Goal: Complete application form

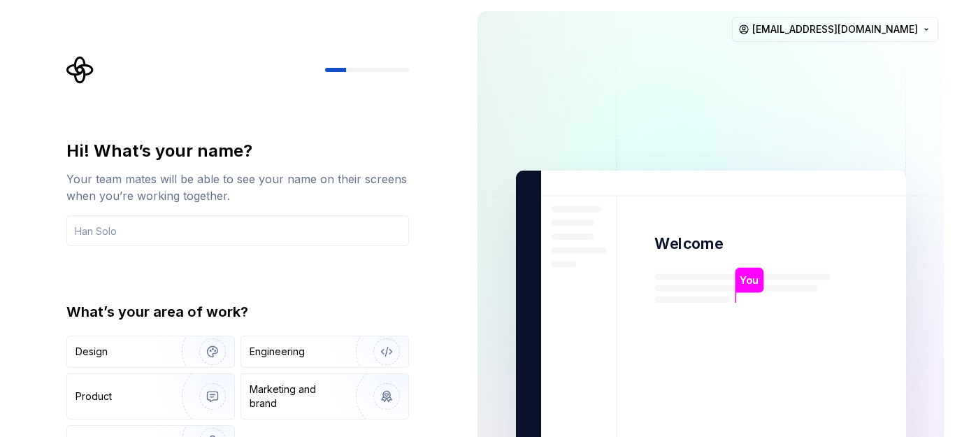
click at [508, 150] on img at bounding box center [711, 315] width 566 height 660
click at [754, 282] on p "You" at bounding box center [748, 280] width 19 height 15
click at [582, 202] on img at bounding box center [711, 315] width 566 height 660
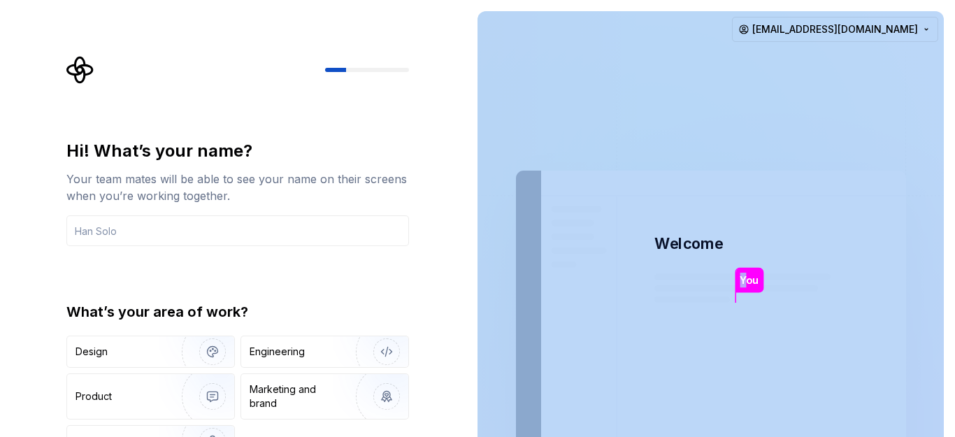
drag, startPoint x: 747, startPoint y: 277, endPoint x: 697, endPoint y: 281, distance: 49.7
click at [697, 281] on div "You Welcome You T B +3 Thomas Brooke Jamie" at bounding box center [711, 315] width 390 height 289
click at [924, 27] on html "Hi! What’s your name? Your team mates will be able to see your name on their sc…" at bounding box center [477, 218] width 955 height 437
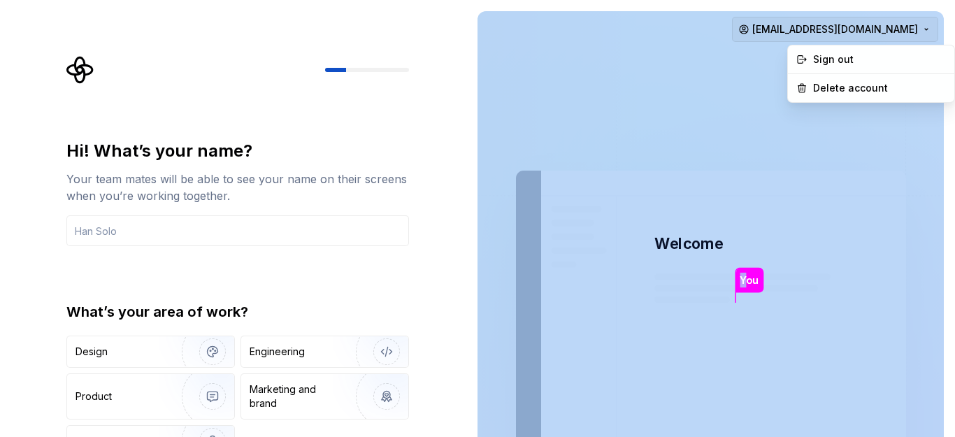
click at [924, 27] on html "Hi! What’s your name? Your team mates will be able to see your name on their sc…" at bounding box center [477, 218] width 955 height 437
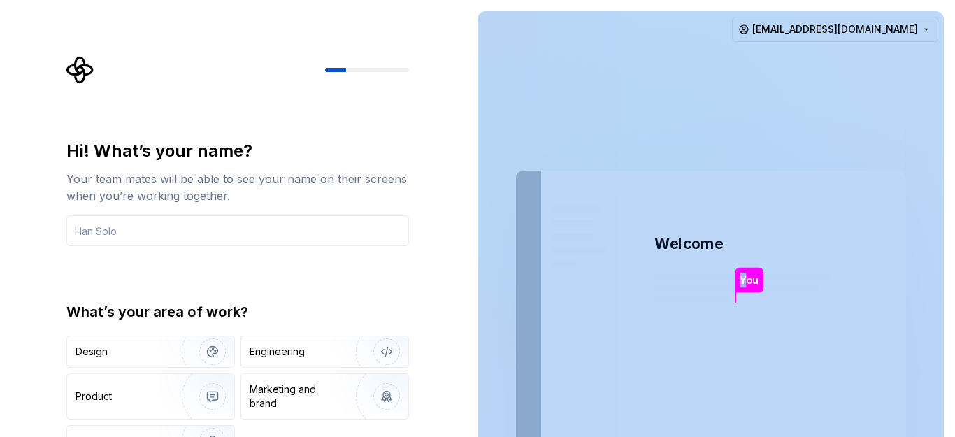
drag, startPoint x: 747, startPoint y: 283, endPoint x: 686, endPoint y: 282, distance: 60.8
click at [686, 282] on div "You Welcome You T B +3 Thomas Brooke Jamie" at bounding box center [711, 315] width 390 height 289
click at [688, 282] on img at bounding box center [711, 315] width 566 height 660
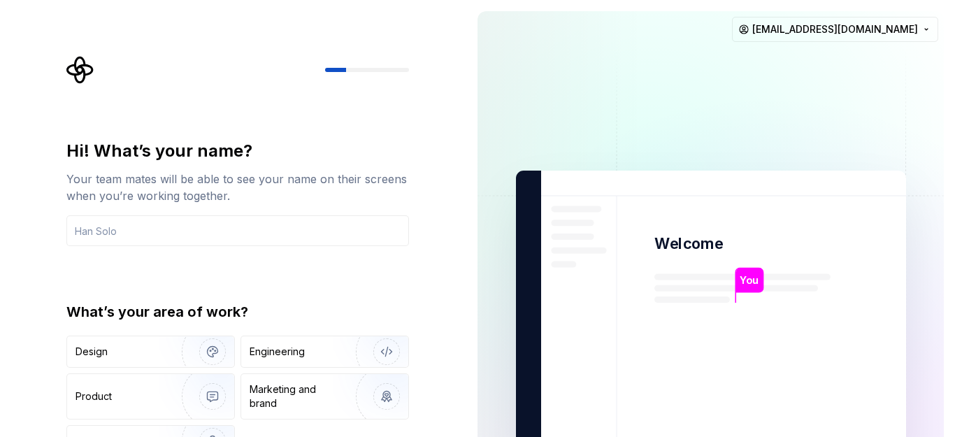
click at [662, 243] on p "Welcome" at bounding box center [688, 243] width 68 height 20
click at [282, 352] on div "Engineering" at bounding box center [276, 352] width 55 height 14
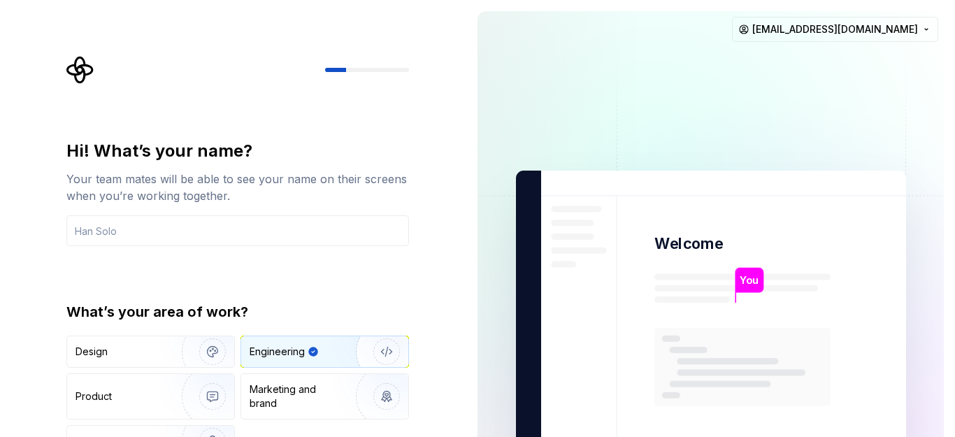
click at [681, 246] on p "Welcome" at bounding box center [688, 243] width 68 height 20
click at [658, 391] on rect at bounding box center [742, 367] width 176 height 78
click at [321, 393] on div "Marketing and brand" at bounding box center [296, 396] width 94 height 28
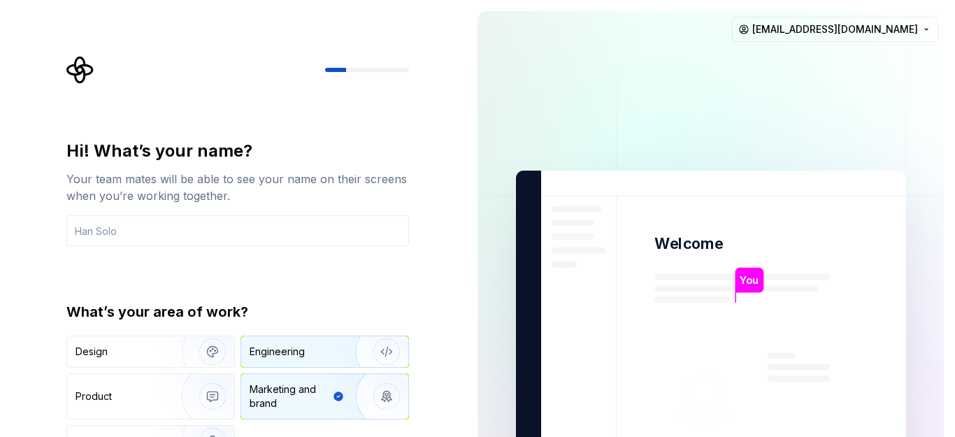
click at [324, 354] on div "Engineering" at bounding box center [304, 352] width 111 height 14
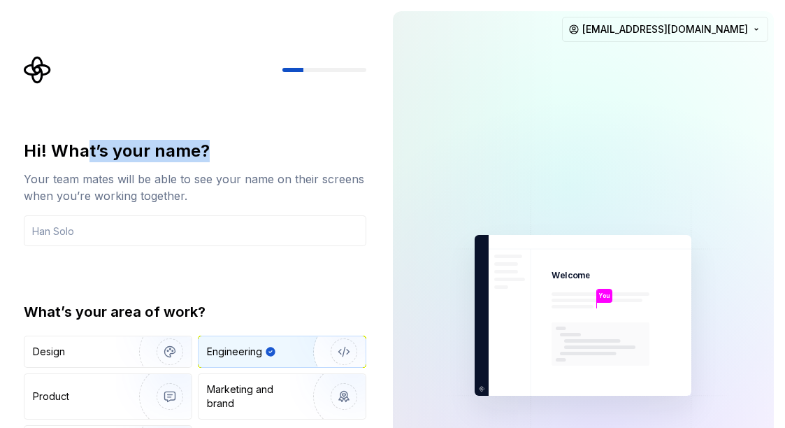
drag, startPoint x: 87, startPoint y: 152, endPoint x: 211, endPoint y: 152, distance: 124.4
click at [211, 152] on div "Hi! What’s your name?" at bounding box center [195, 151] width 342 height 22
click at [266, 147] on div "Hi! What’s your name?" at bounding box center [195, 151] width 342 height 22
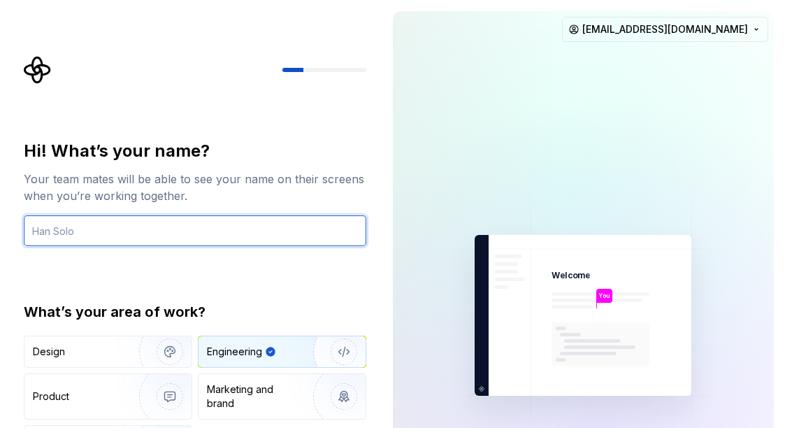
click at [99, 231] on input "text" at bounding box center [195, 230] width 342 height 31
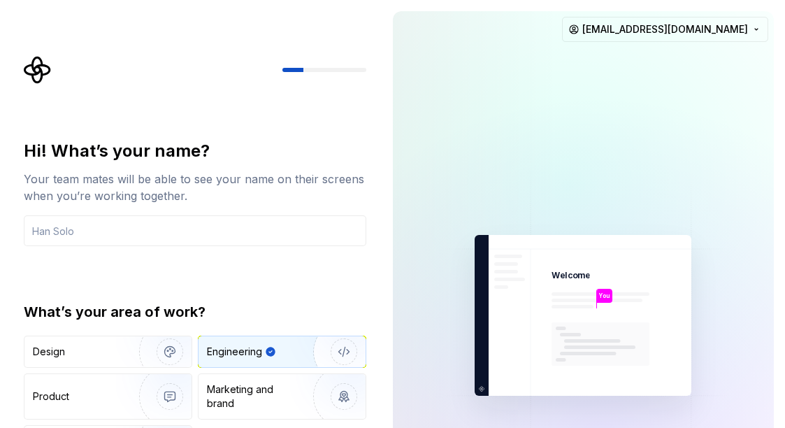
click at [480, 387] on img at bounding box center [583, 315] width 314 height 367
click at [696, 400] on img at bounding box center [583, 315] width 314 height 367
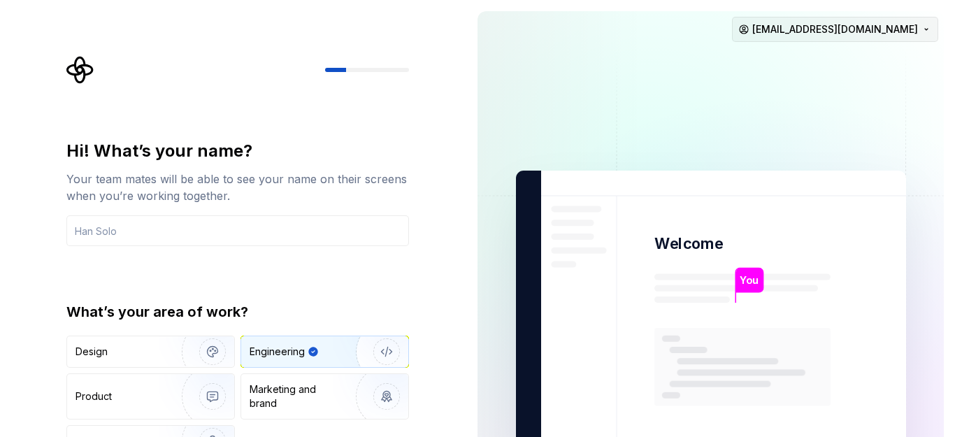
click at [918, 25] on html "Hi! What’s your name? Your team mates will be able to see your name on their sc…" at bounding box center [477, 218] width 955 height 437
click at [681, 243] on html "Hi! What’s your name? Your team mates will be able to see your name on their sc…" at bounding box center [477, 218] width 955 height 437
click at [681, 243] on p "Welcome" at bounding box center [688, 243] width 68 height 20
drag, startPoint x: 561, startPoint y: 57, endPoint x: 541, endPoint y: 61, distance: 20.8
click at [541, 61] on img at bounding box center [711, 315] width 566 height 660
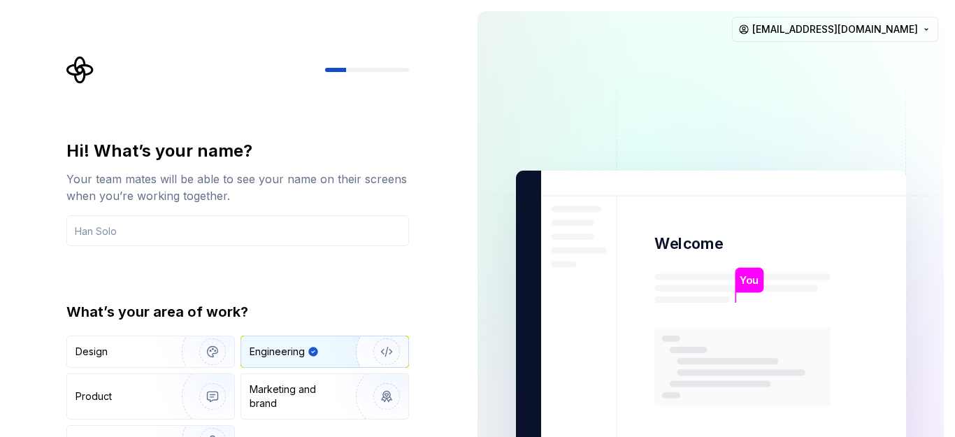
click at [170, 189] on div "Your team mates will be able to see your name on their screens when you’re work…" at bounding box center [237, 188] width 342 height 34
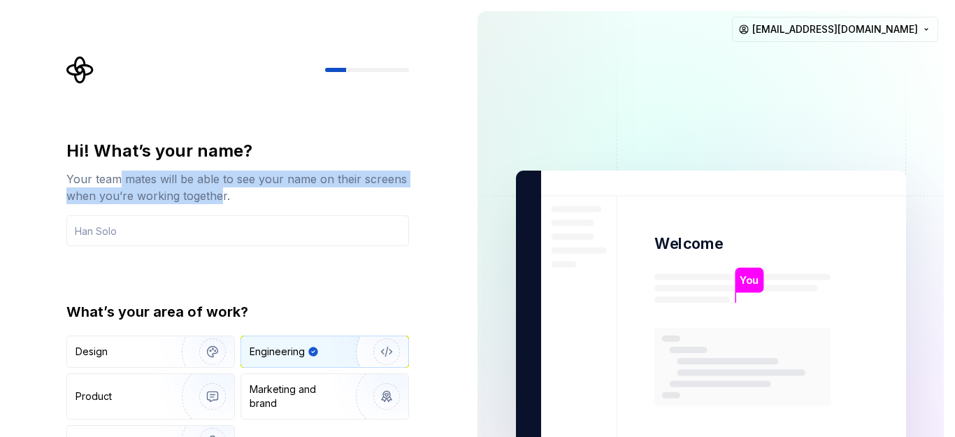
drag, startPoint x: 119, startPoint y: 184, endPoint x: 222, endPoint y: 189, distance: 103.6
click at [222, 189] on div "Your team mates will be able to see your name on their screens when you’re work…" at bounding box center [237, 188] width 342 height 34
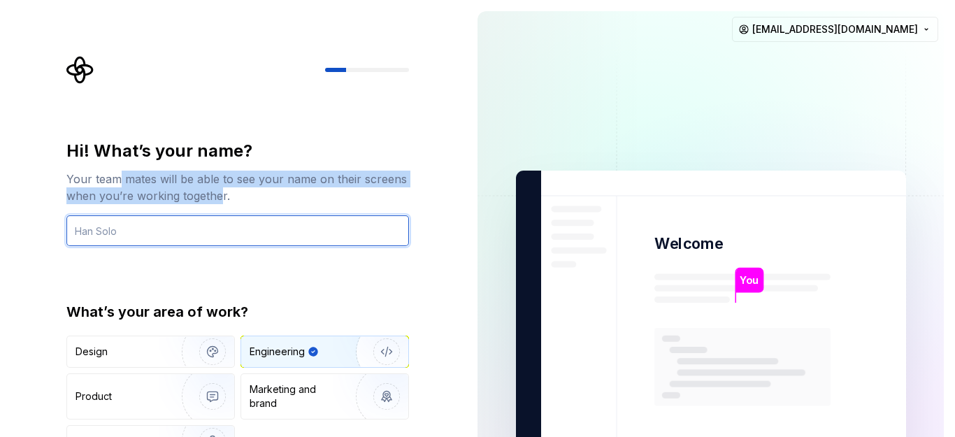
click at [199, 231] on input "text" at bounding box center [237, 230] width 342 height 31
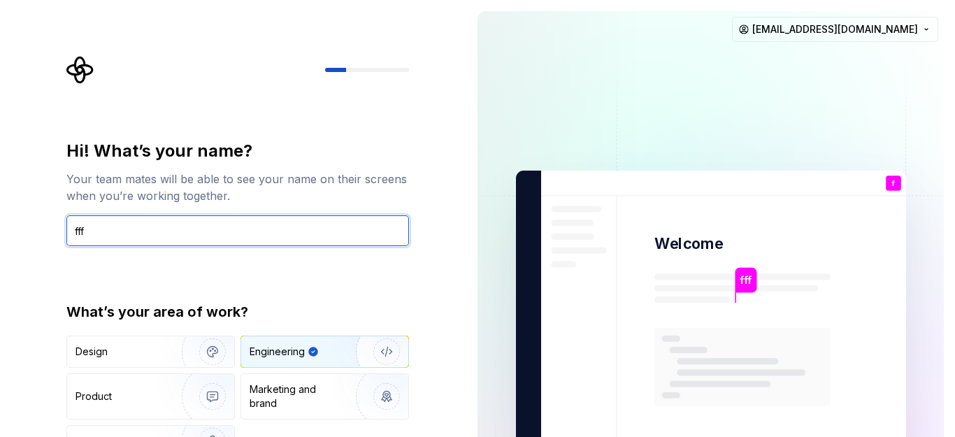
type input "ffff"
drag, startPoint x: 199, startPoint y: 231, endPoint x: 55, endPoint y: 229, distance: 144.7
click at [55, 229] on div "Hi! What’s your name? Your team mates will be able to see your name on their sc…" at bounding box center [233, 315] width 466 height 630
type input "Guidoume.S"
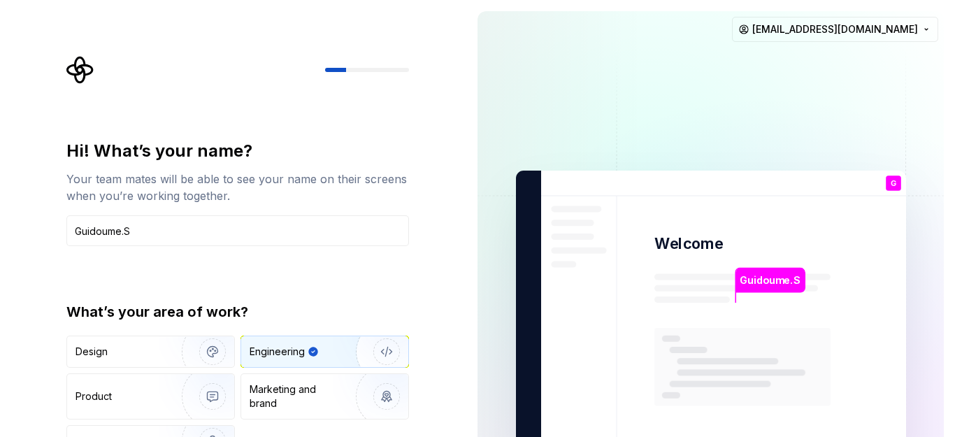
click at [698, 239] on p "Welcome" at bounding box center [688, 243] width 68 height 20
click at [895, 184] on p "G" at bounding box center [893, 184] width 6 height 8
click at [262, 428] on div "Design Engineering Product Marketing and brand Other" at bounding box center [237, 396] width 342 height 122
click at [206, 426] on img "button" at bounding box center [203, 441] width 89 height 94
click at [297, 342] on div "Engineering" at bounding box center [324, 351] width 167 height 31
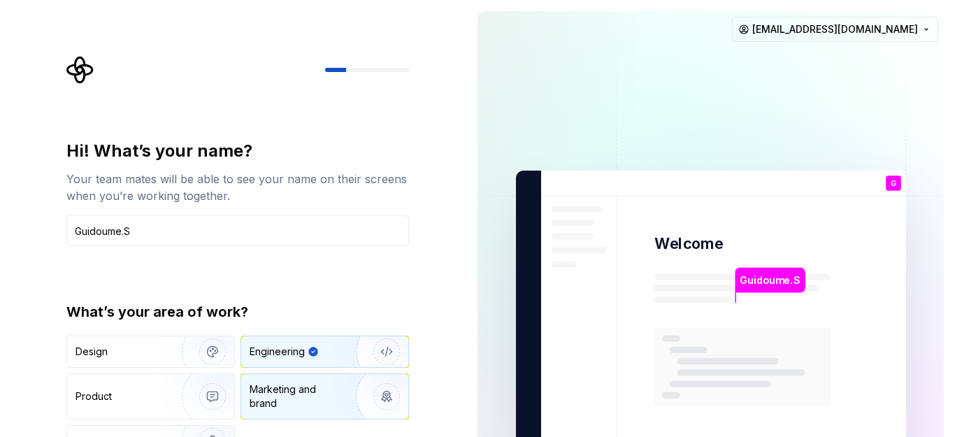
click at [384, 392] on img "button" at bounding box center [377, 396] width 89 height 94
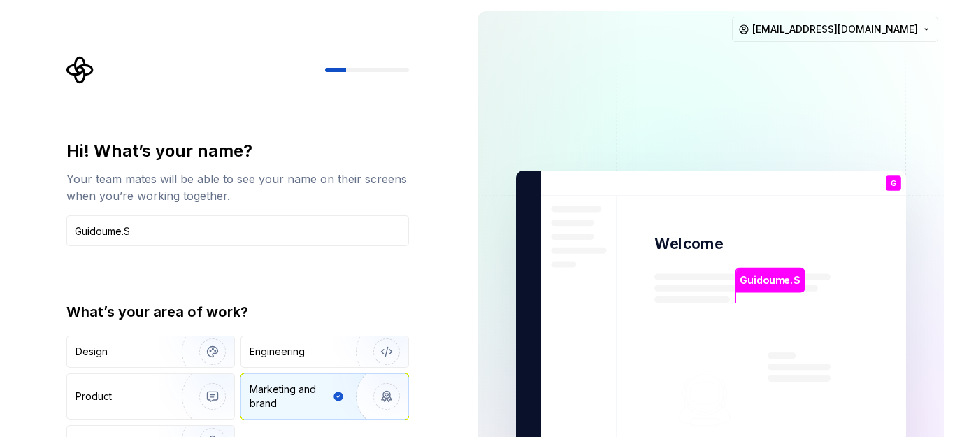
click at [384, 392] on img "button" at bounding box center [377, 396] width 89 height 94
click at [349, 349] on img "button" at bounding box center [377, 352] width 89 height 94
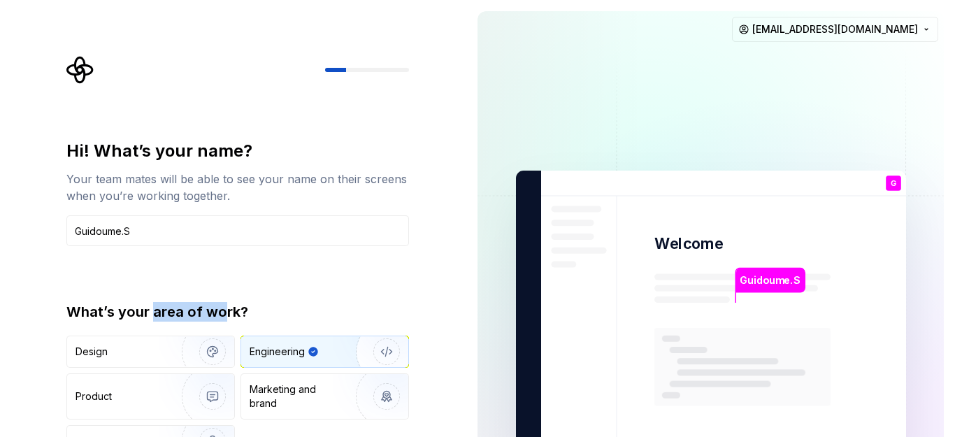
drag, startPoint x: 155, startPoint y: 314, endPoint x: 222, endPoint y: 314, distance: 67.1
click at [222, 314] on div "What’s your area of work?" at bounding box center [237, 312] width 342 height 20
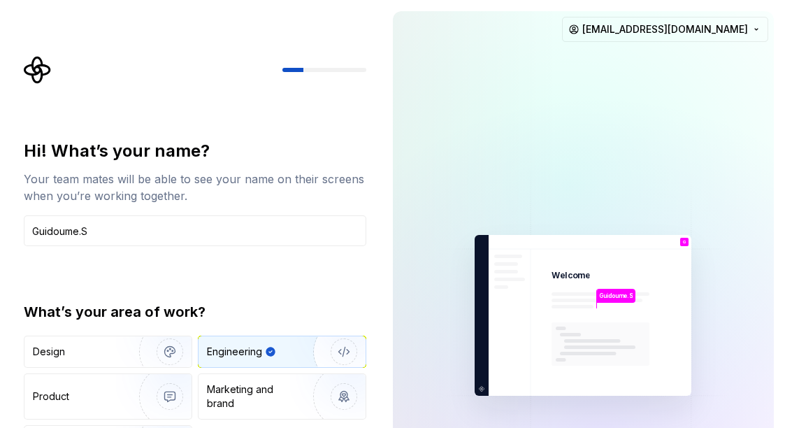
click at [342, 254] on div "Hi! What’s your name? Your team mates will be able to see your name on their sc…" at bounding box center [195, 298] width 342 height 317
drag, startPoint x: 82, startPoint y: 316, endPoint x: 164, endPoint y: 315, distance: 82.5
click at [164, 315] on div "What’s your area of work?" at bounding box center [195, 312] width 342 height 20
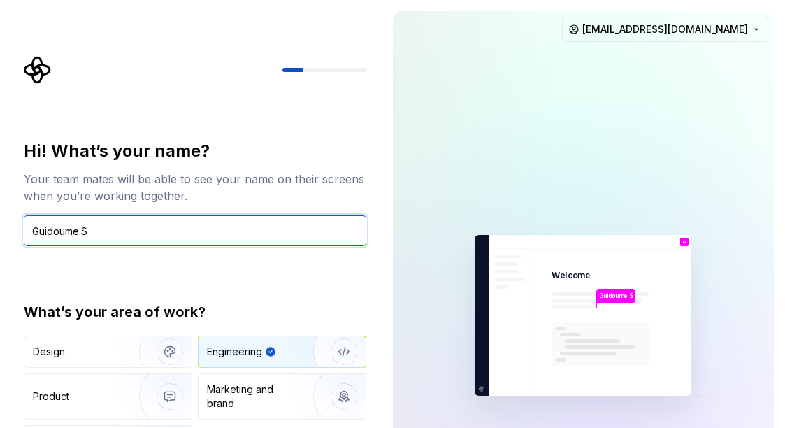
click at [127, 234] on input "Guidoume.S" at bounding box center [195, 230] width 342 height 31
click at [359, 233] on input "Guidoume.S" at bounding box center [195, 230] width 342 height 31
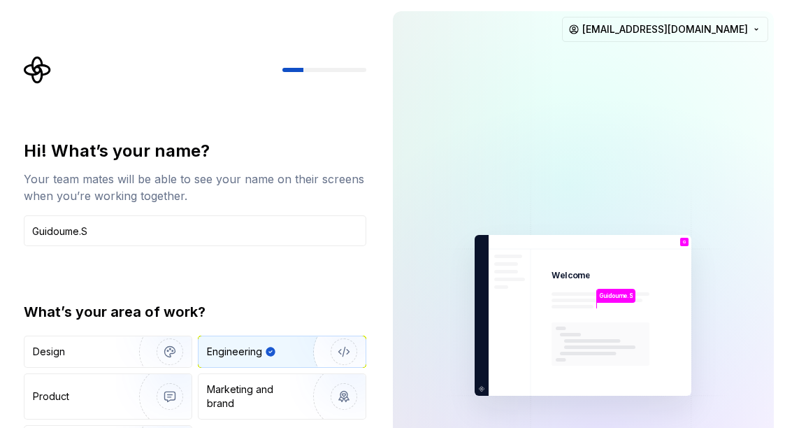
click at [279, 182] on div "Your team mates will be able to see your name on their screens when you’re work…" at bounding box center [195, 188] width 342 height 34
click at [37, 64] on icon "Supernova Logo" at bounding box center [38, 70] width 28 height 28
